Goal: Information Seeking & Learning: Learn about a topic

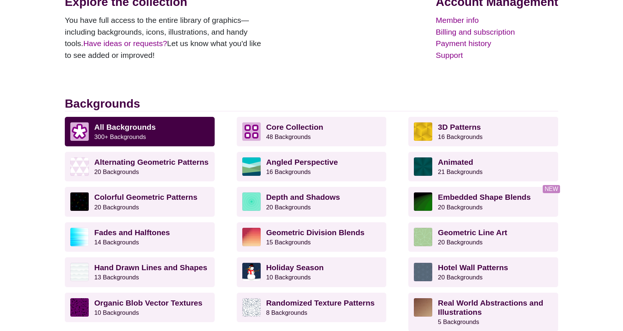
scroll to position [184, 0]
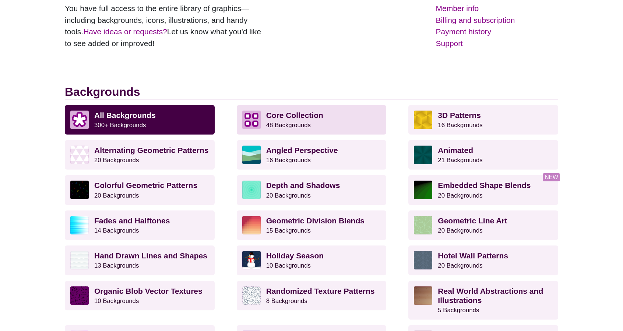
click at [328, 118] on p "Core Collection 48 Backgrounds" at bounding box center [323, 119] width 115 height 18
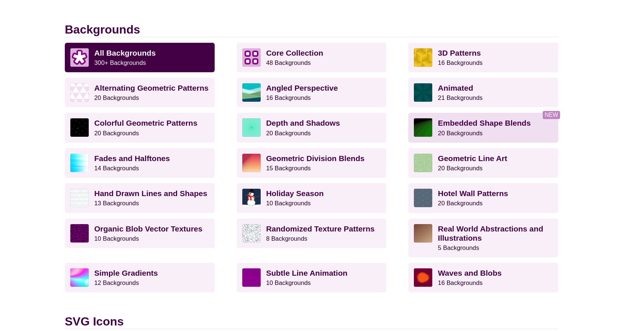
scroll to position [258, 0]
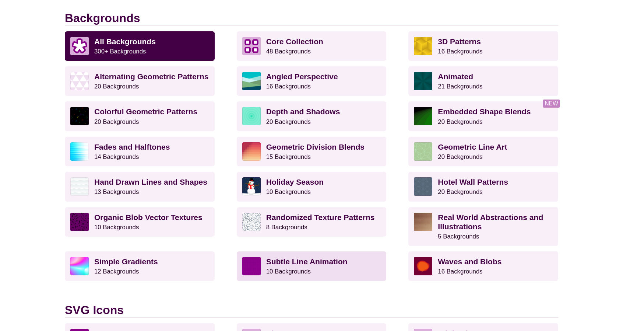
click at [314, 257] on strong "Subtle Line Animation" at bounding box center [306, 261] width 81 height 8
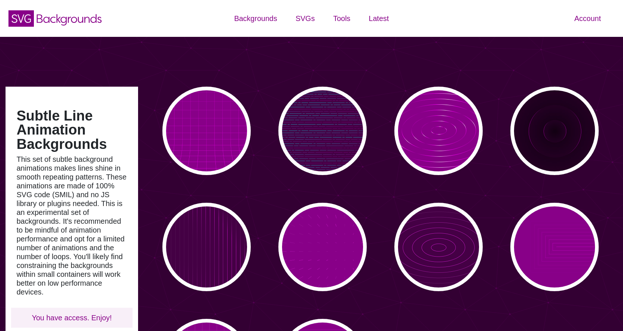
type input "#450057"
type input "#FFFFFF"
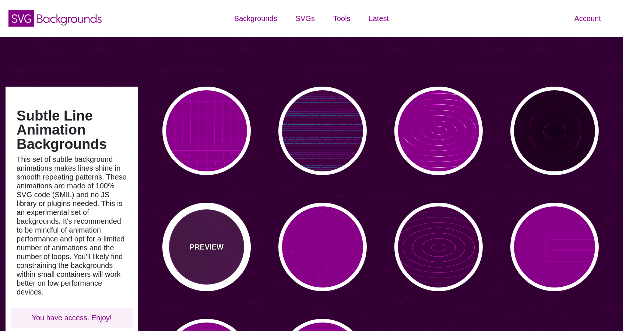
click at [223, 229] on div "PREVIEW" at bounding box center [206, 246] width 88 height 88
type input "#440044"
type input "#FF00FF"
type input "20"
type input "999"
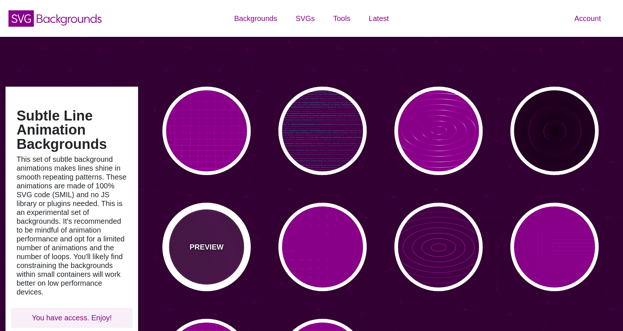
type input "0.1"
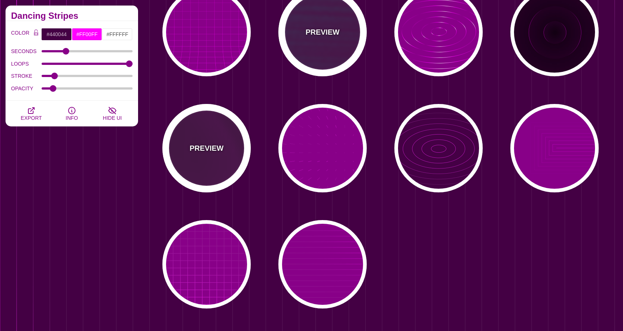
scroll to position [110, 0]
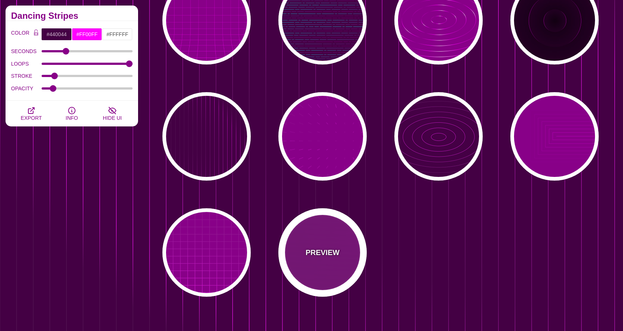
click at [333, 242] on div "PREVIEW" at bounding box center [322, 252] width 88 height 88
type input "#880088"
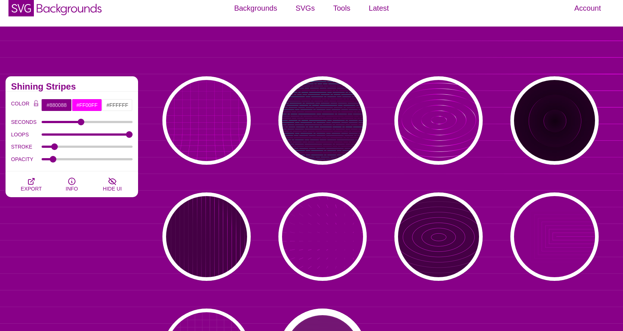
scroll to position [0, 0]
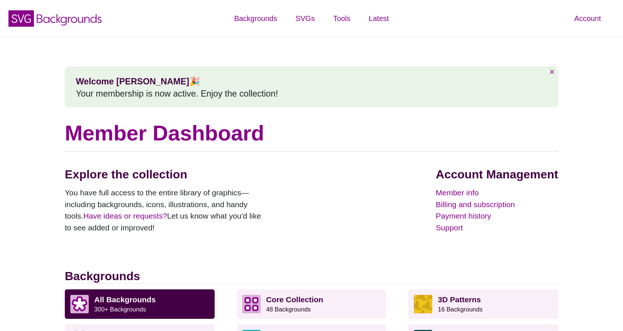
scroll to position [258, 0]
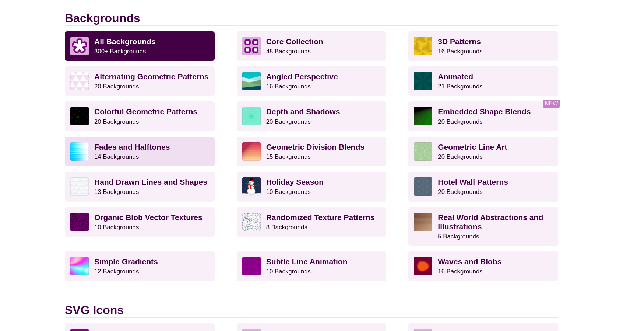
click at [129, 149] on strong "Fades and Halftones" at bounding box center [131, 146] width 75 height 8
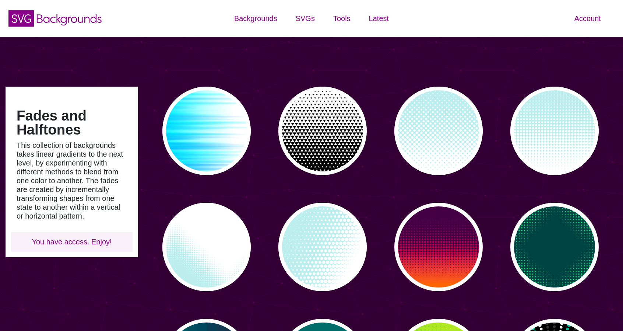
type input "#450057"
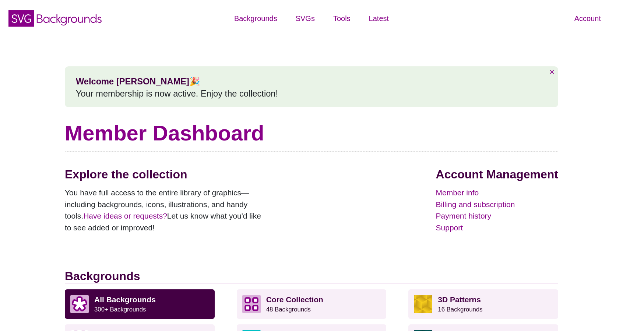
scroll to position [258, 0]
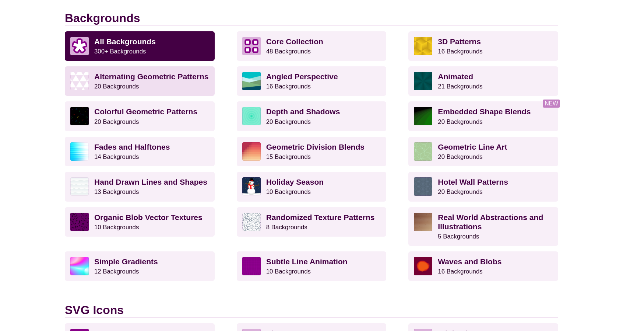
click at [126, 73] on strong "Alternating Geometric Patterns" at bounding box center [151, 76] width 114 height 8
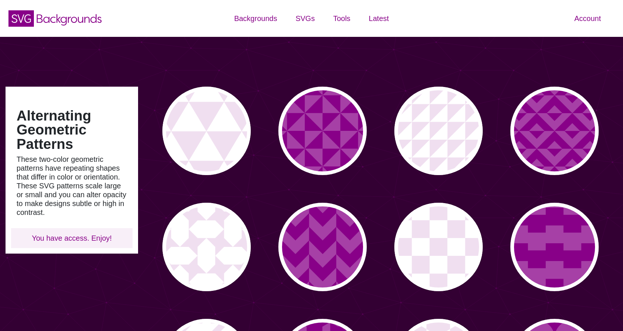
type input "#450057"
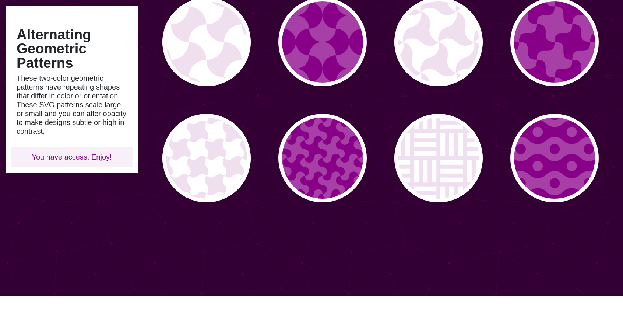
scroll to position [442, 0]
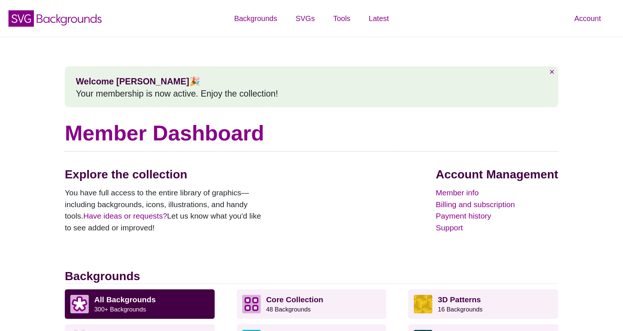
scroll to position [258, 0]
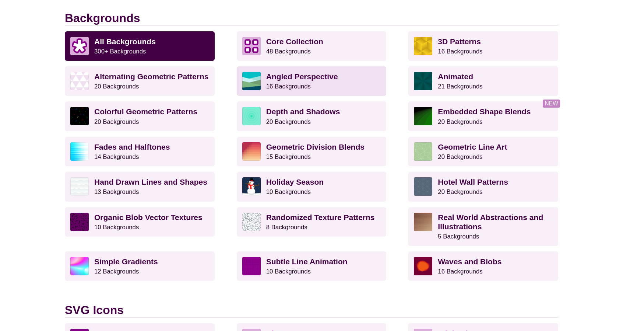
click at [294, 77] on strong "Angled Perspective" at bounding box center [302, 76] width 72 height 8
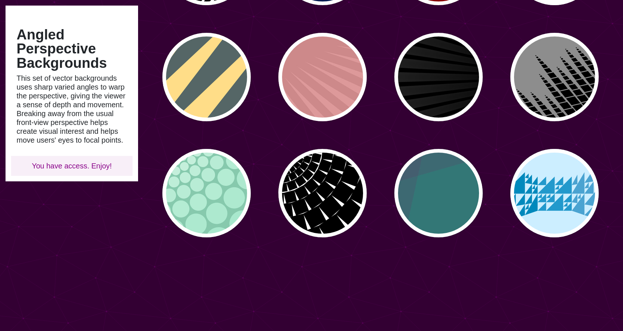
scroll to position [294, 0]
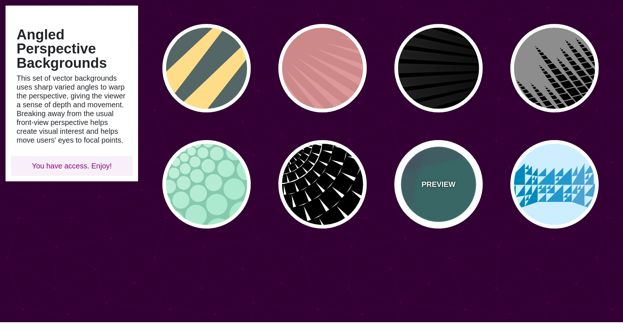
click at [434, 186] on p "PREVIEW" at bounding box center [438, 184] width 34 height 11
type input "#337777"
type input "#663366"
type input "#55CC77"
type input "0.2"
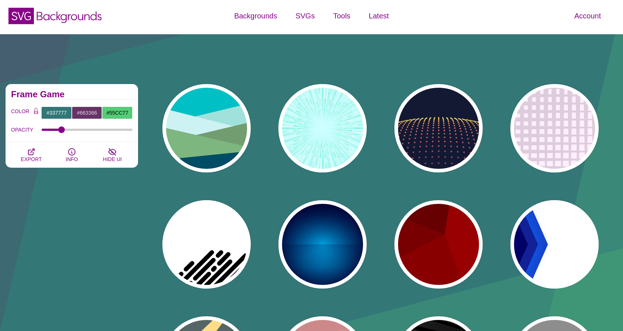
scroll to position [0, 0]
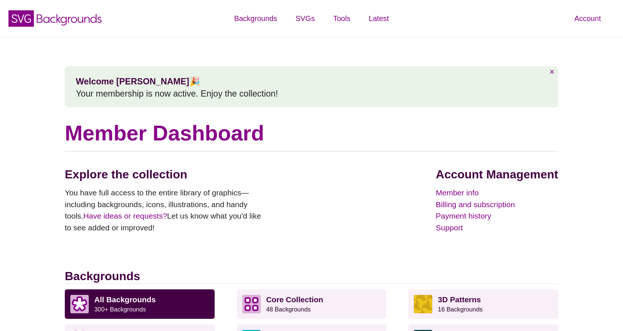
scroll to position [258, 0]
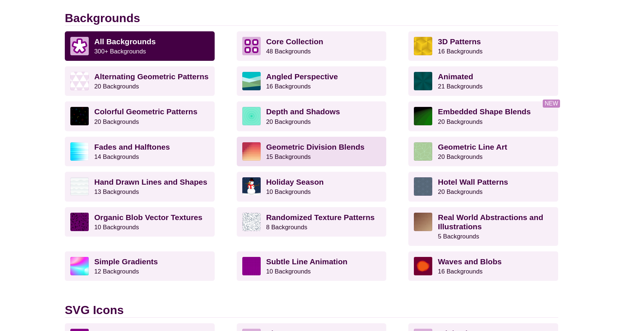
click at [282, 149] on strong "Geometric Division Blends" at bounding box center [315, 146] width 98 height 8
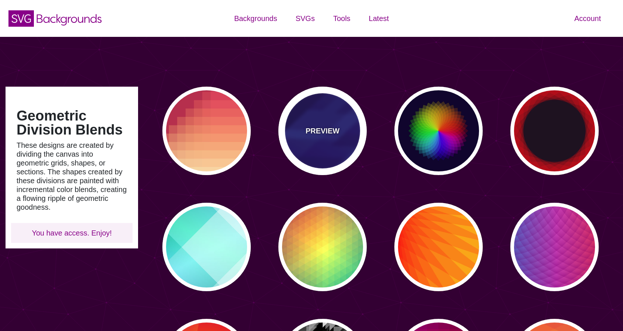
click at [337, 149] on div "PREVIEW" at bounding box center [322, 131] width 88 height 88
type input "#000044"
type input "#3388FF"
type input "#001188"
type input "0"
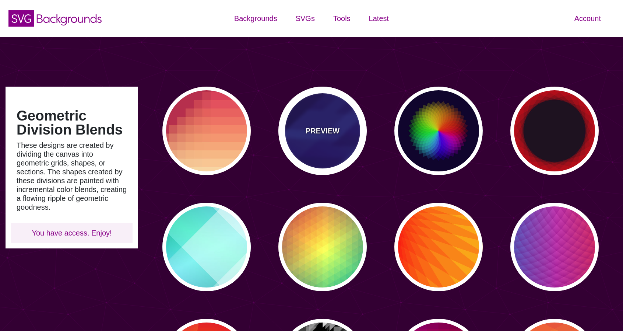
type input "0"
type input "0.3"
